Goal: Task Accomplishment & Management: Use online tool/utility

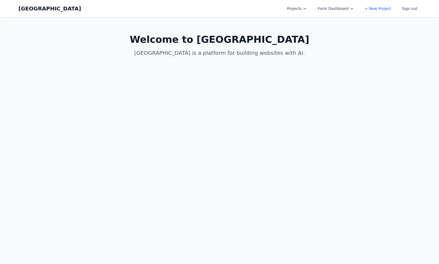
click at [331, 43] on main "Welcome to Coal Creek Coal Creek is a platform for building websites with AI." at bounding box center [219, 45] width 411 height 57
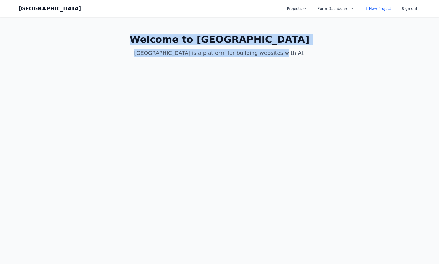
drag, startPoint x: 239, startPoint y: 19, endPoint x: 437, endPoint y: 148, distance: 236.0
click at [437, 148] on body "Coal Creek Projects Form Dashboard + New Project Sign out Open main menu Home C…" at bounding box center [219, 132] width 439 height 264
click at [424, 135] on body "Coal Creek Projects Form Dashboard + New Project Sign out Open main menu Home C…" at bounding box center [219, 132] width 439 height 264
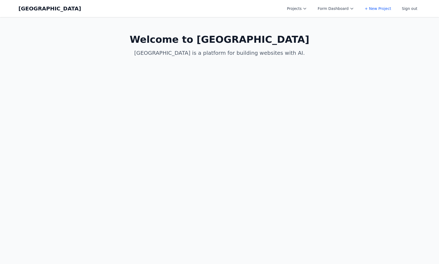
click at [294, 10] on button "Projects" at bounding box center [297, 9] width 26 height 10
click at [292, 18] on link "Clara's Third Birthday Party" at bounding box center [314, 24] width 60 height 15
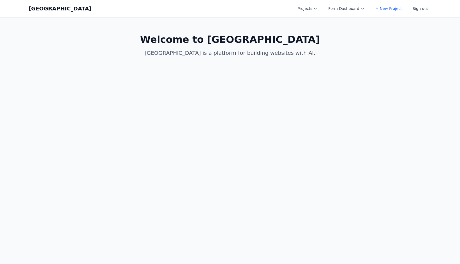
click at [321, 10] on button "Projects" at bounding box center [307, 9] width 26 height 10
click at [319, 18] on link "Clara's Third Birthday Party" at bounding box center [324, 24] width 60 height 15
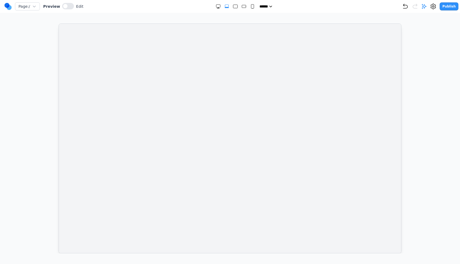
click at [5, 5] on circle at bounding box center [7, 5] width 5 height 5
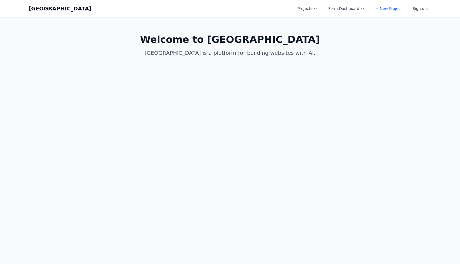
click at [317, 8] on icon at bounding box center [315, 8] width 2 height 1
click at [314, 41] on link "[PERSON_NAME][DOMAIN_NAME]" at bounding box center [324, 48] width 60 height 15
click at [309, 59] on link "+ New Project" at bounding box center [324, 64] width 60 height 10
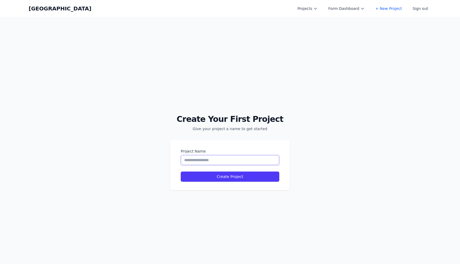
click at [224, 158] on input "Project Name" at bounding box center [230, 160] width 98 height 10
type input "*"
type input "*****"
click at [181, 172] on button "Create Project" at bounding box center [230, 177] width 98 height 10
select select "**"
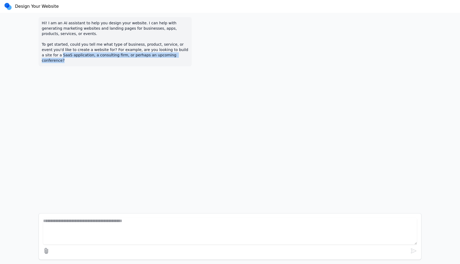
click at [264, 64] on div "Hi! I am an AI assistant to help you design your website. I can help with gener…" at bounding box center [229, 111] width 391 height 196
click at [222, 64] on div "Hi! I am an AI assistant to help you design your website. I can help with gener…" at bounding box center [229, 111] width 391 height 196
